Goal: Navigation & Orientation: Find specific page/section

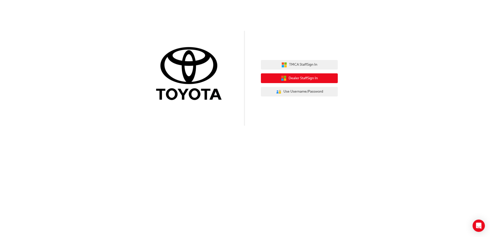
click at [297, 79] on span "Dealer Staff Sign In" at bounding box center [303, 78] width 29 height 6
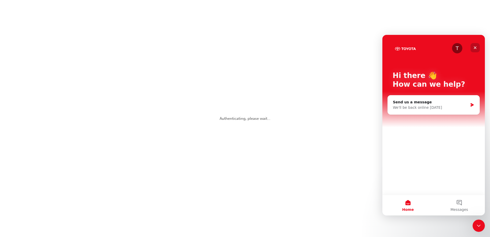
click at [476, 47] on icon "Close" at bounding box center [475, 47] width 3 height 3
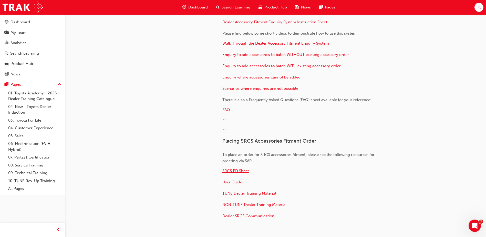
scroll to position [513, 0]
